Goal: Use online tool/utility

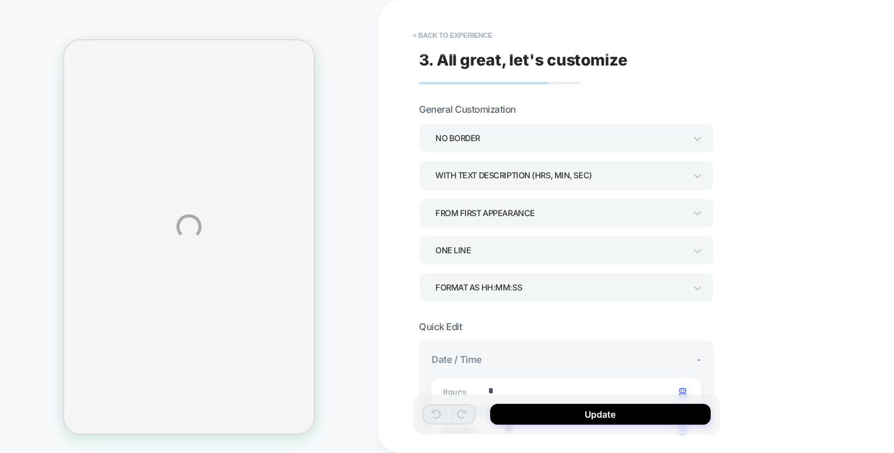
type textarea "*"
